Goal: Task Accomplishment & Management: Use online tool/utility

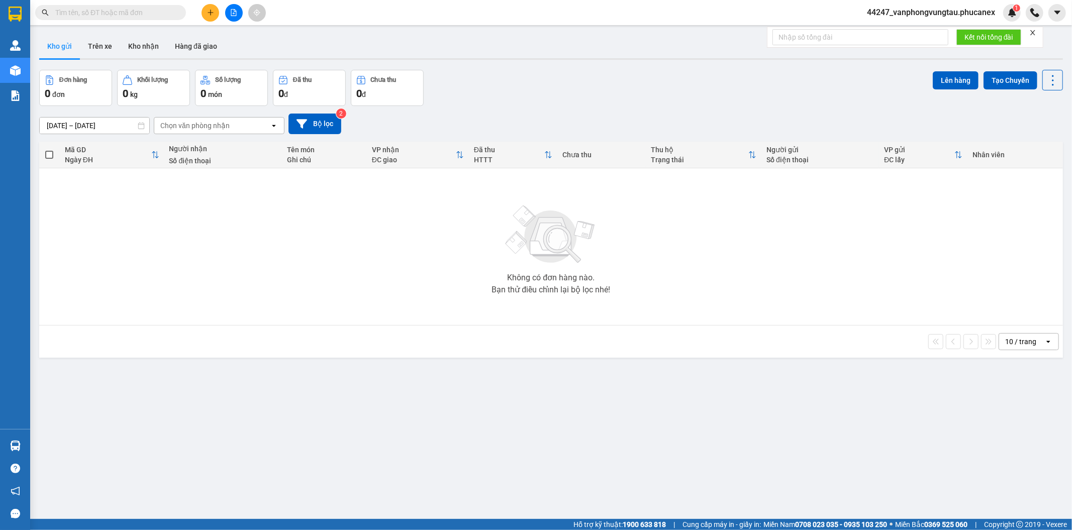
click at [234, 12] on icon "file-add" at bounding box center [233, 12] width 7 height 7
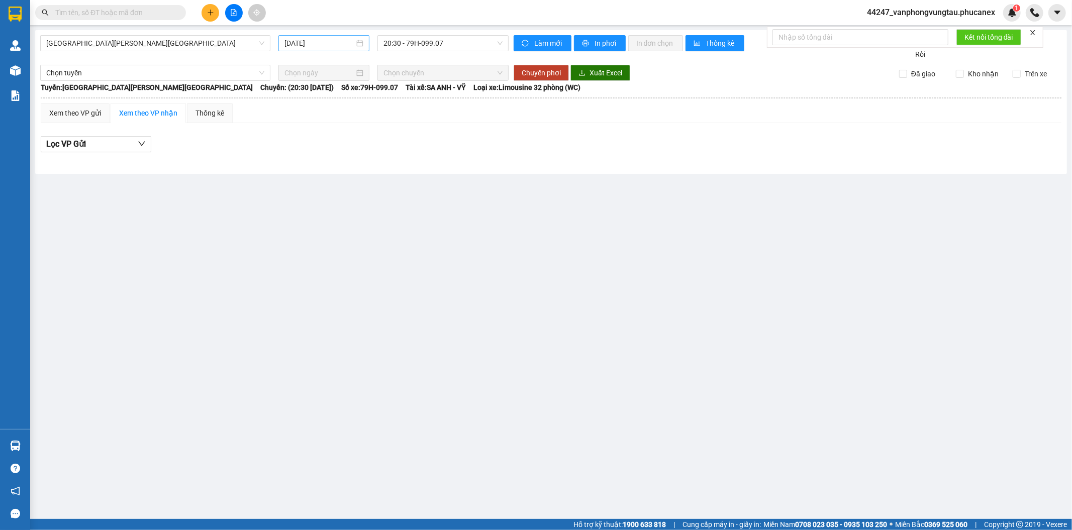
click at [318, 46] on input "[DATE]" at bounding box center [320, 43] width 70 height 11
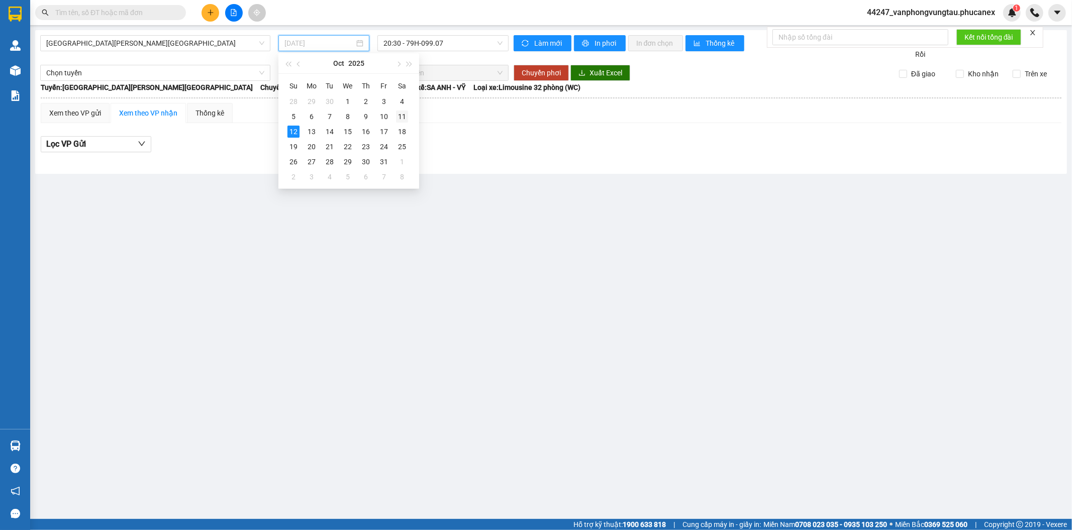
click at [405, 116] on div "11" at bounding box center [402, 117] width 12 height 12
type input "[DATE]"
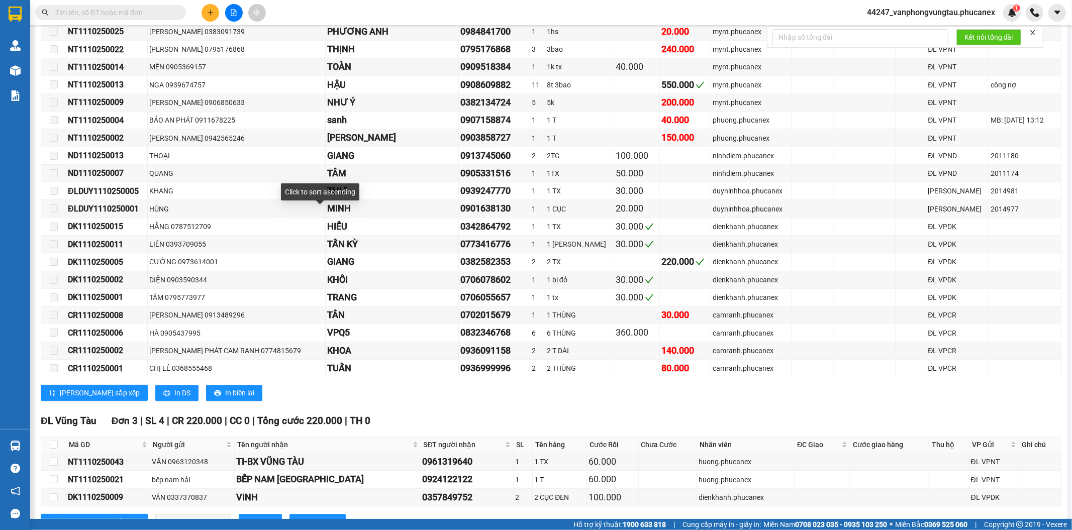
scroll to position [2238, 0]
